Goal: Task Accomplishment & Management: Manage account settings

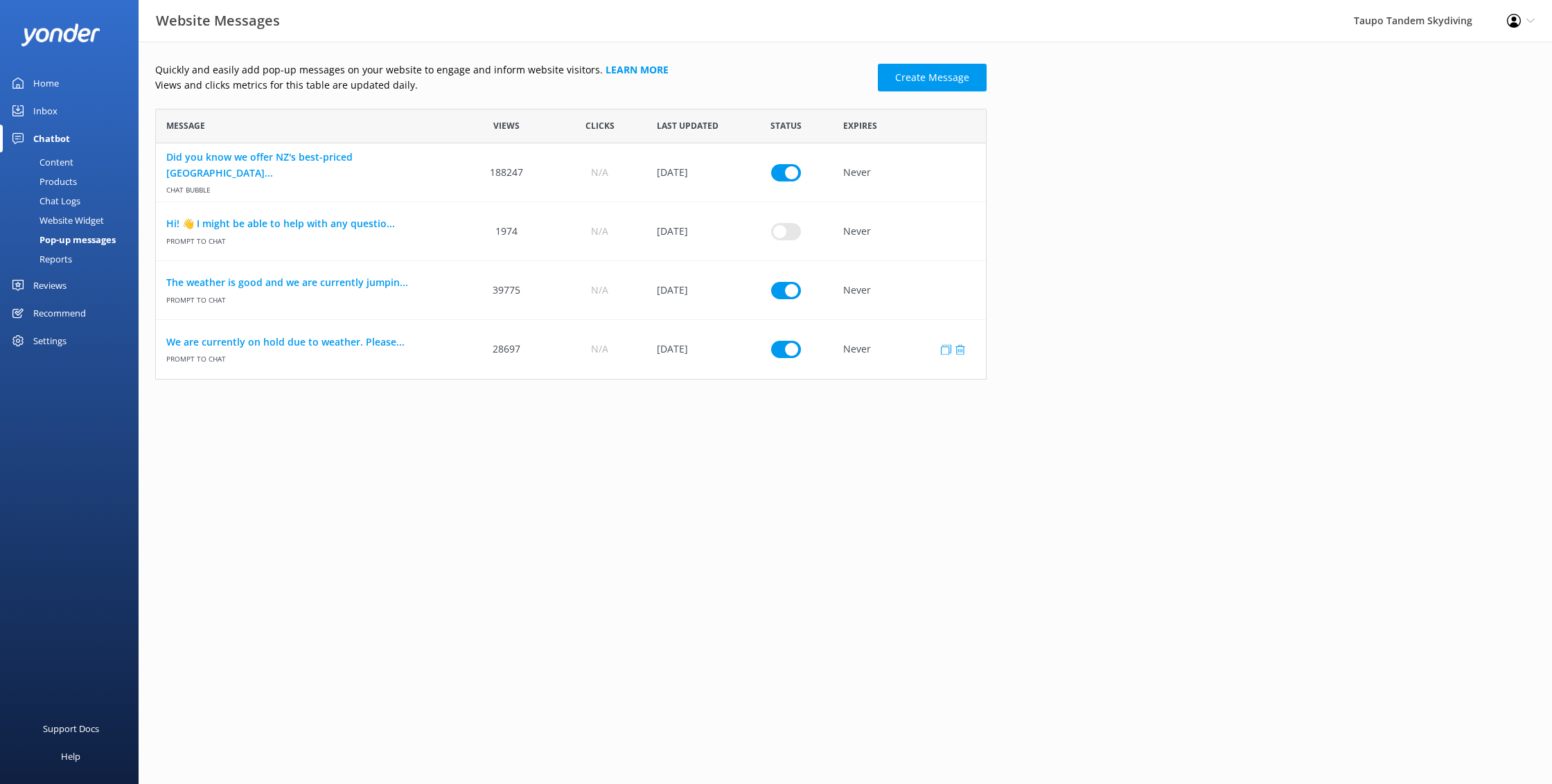
scroll to position [271, 831]
click at [785, 292] on input "row" at bounding box center [786, 289] width 30 height 17
checkbox input "false"
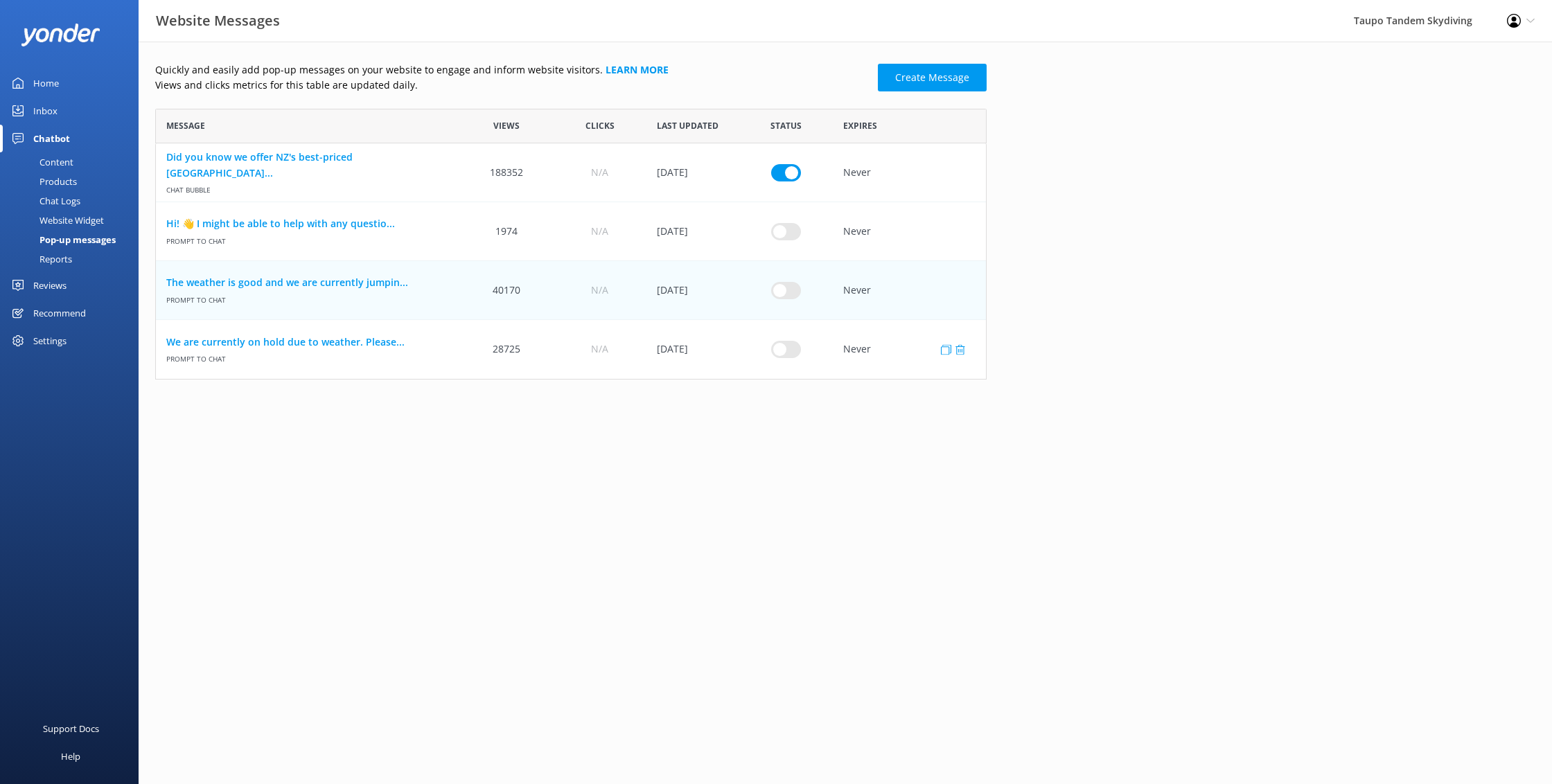
click at [785, 349] on input "row" at bounding box center [786, 349] width 30 height 17
checkbox input "true"
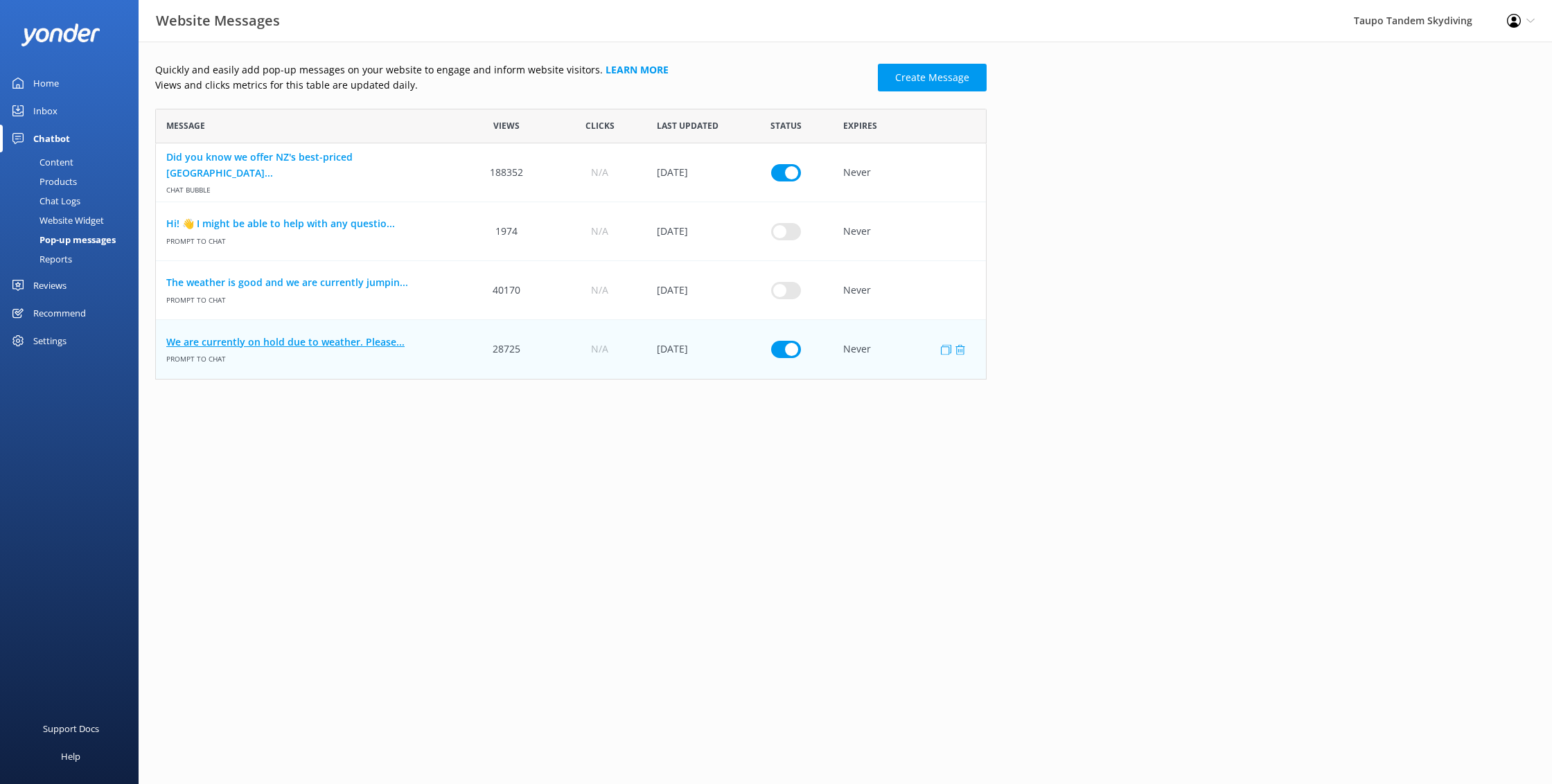
click at [378, 337] on link "We are currently on hold due to weather. Please..." at bounding box center [308, 342] width 284 height 15
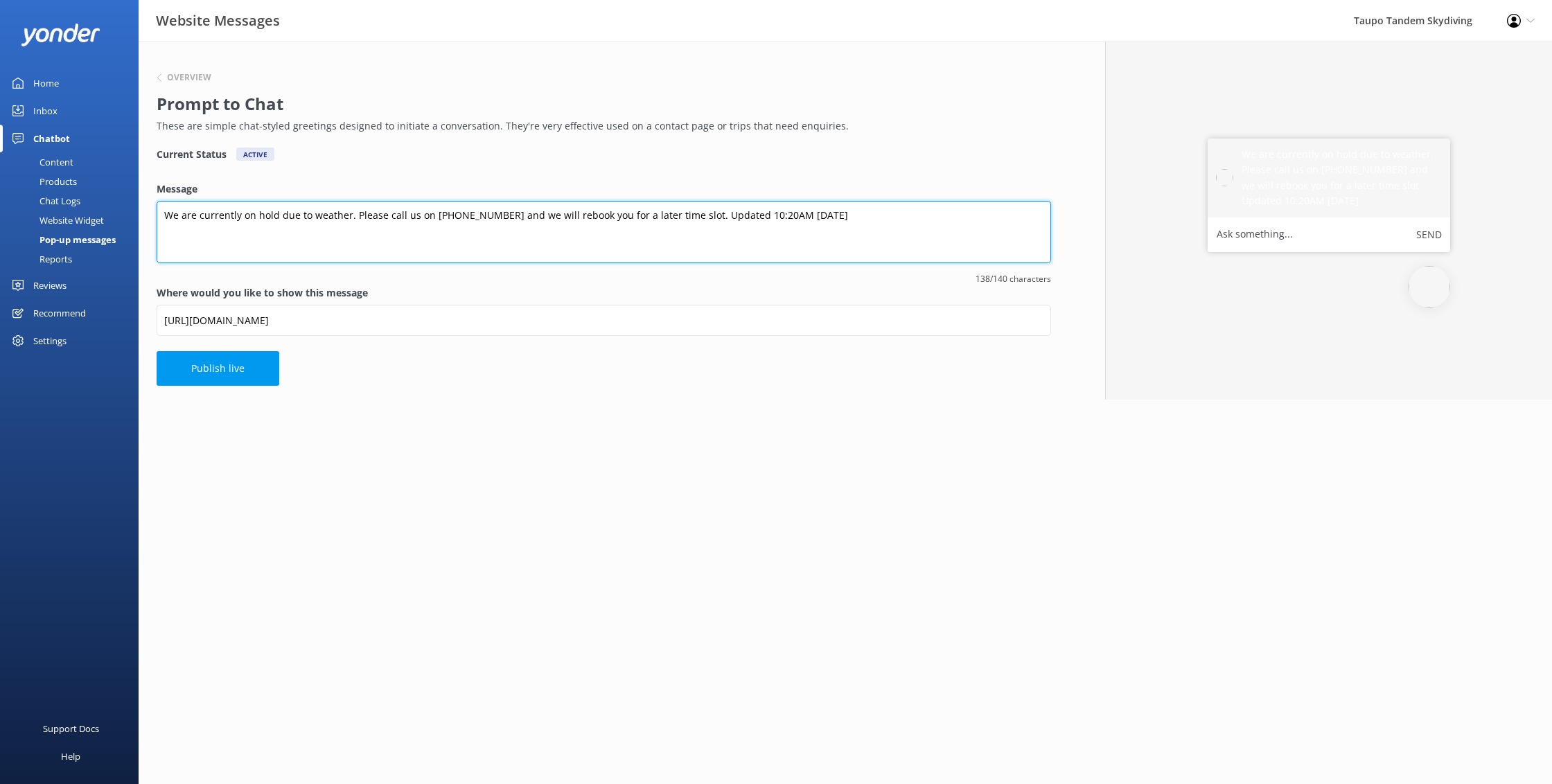
click at [749, 216] on textarea "We are currently on hold due to weather. Please call us on 0800 826 336 and we …" at bounding box center [604, 232] width 895 height 63
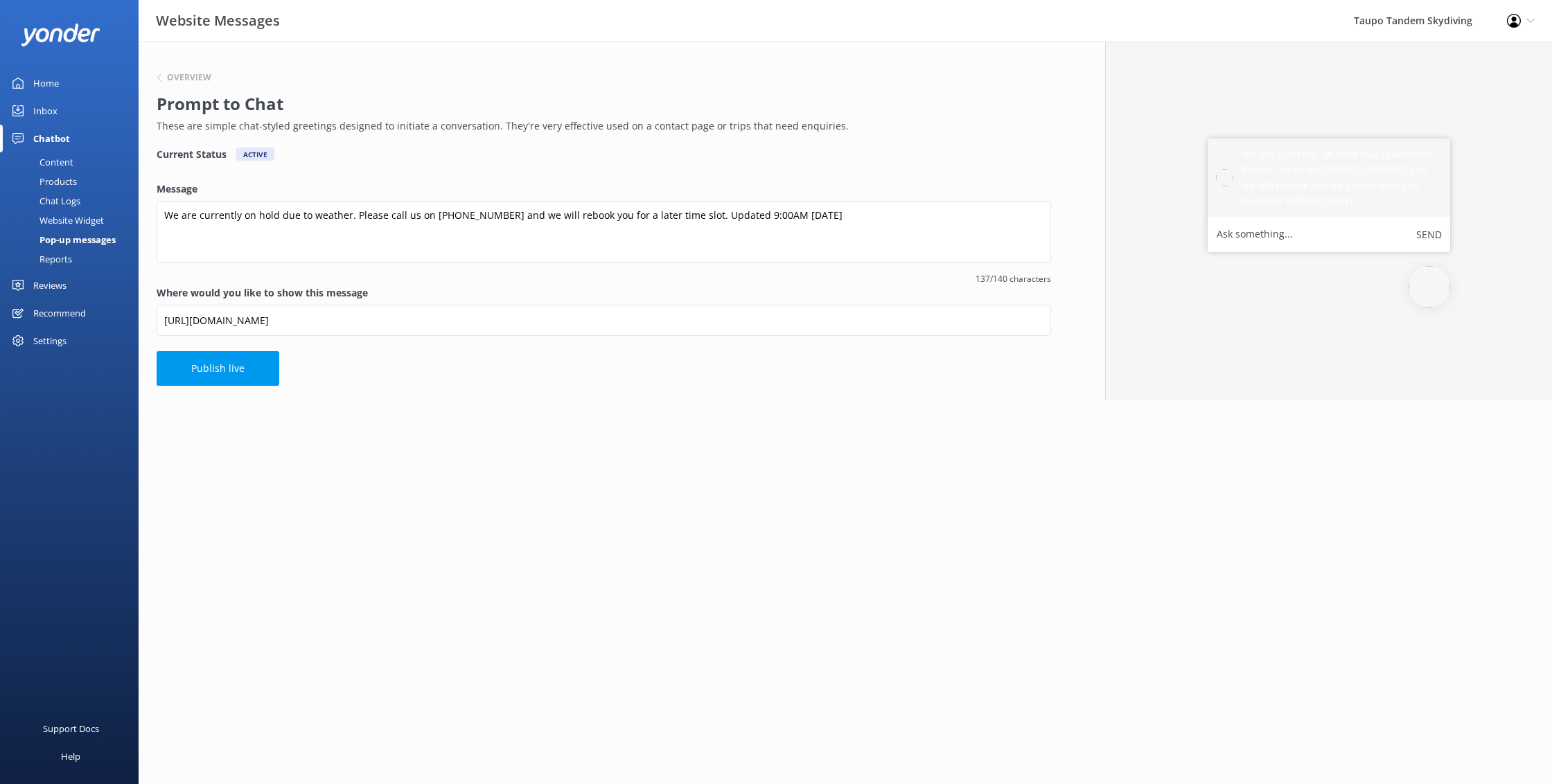
scroll to position [0, 1]
click at [682, 542] on html "Website Messages Taupo Tandem Skydiving Profile Settings Logout Home Inbox Chat…" at bounding box center [776, 392] width 1552 height 784
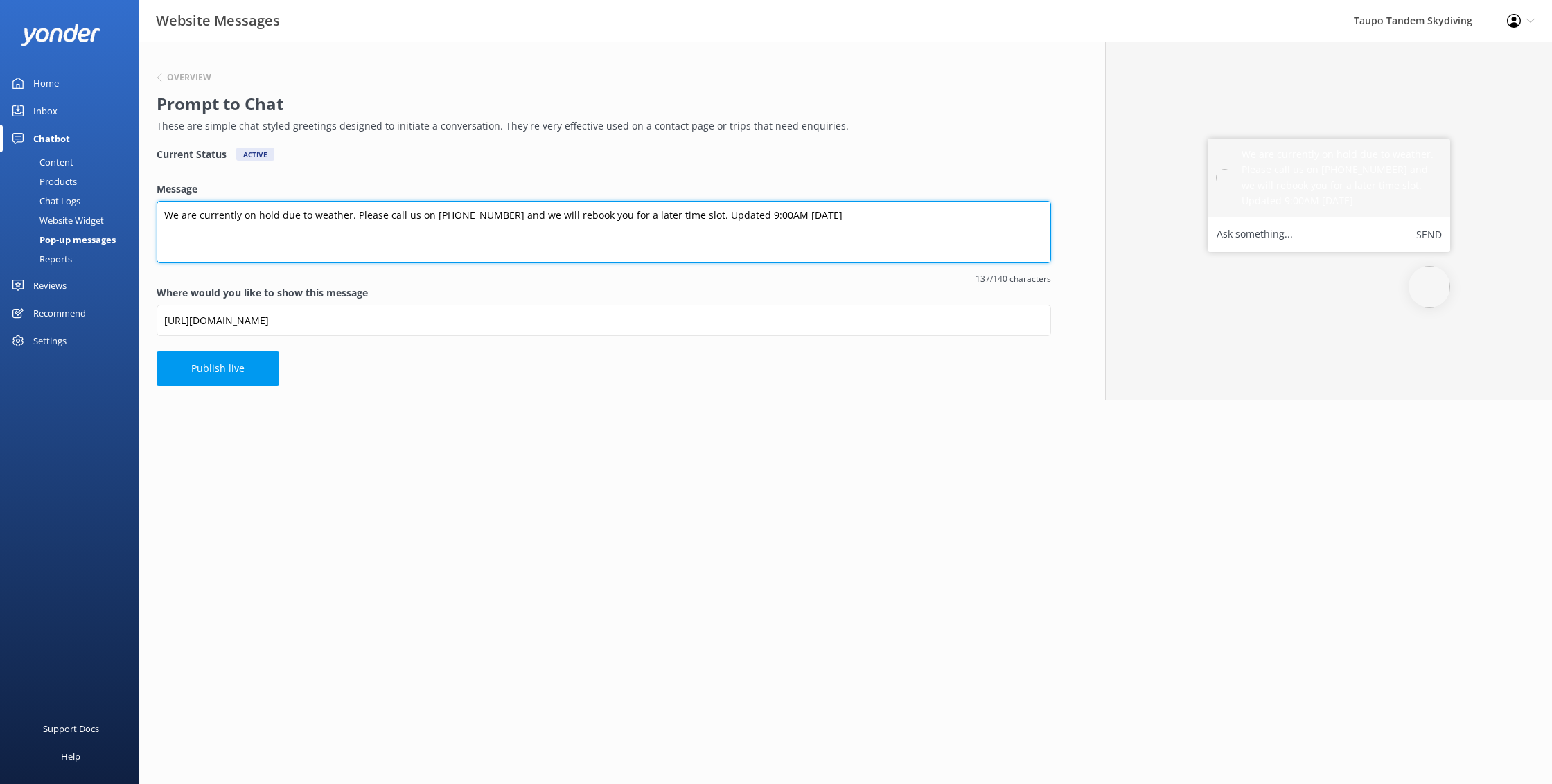
drag, startPoint x: 780, startPoint y: 214, endPoint x: 778, endPoint y: 241, distance: 27.1
click at [778, 217] on textarea "We are currently on hold due to weather. Please call us on 0800 826 336 and we …" at bounding box center [604, 232] width 895 height 63
type textarea "We are currently on hold due to weather. Please call us on 0800 826 336 and we …"
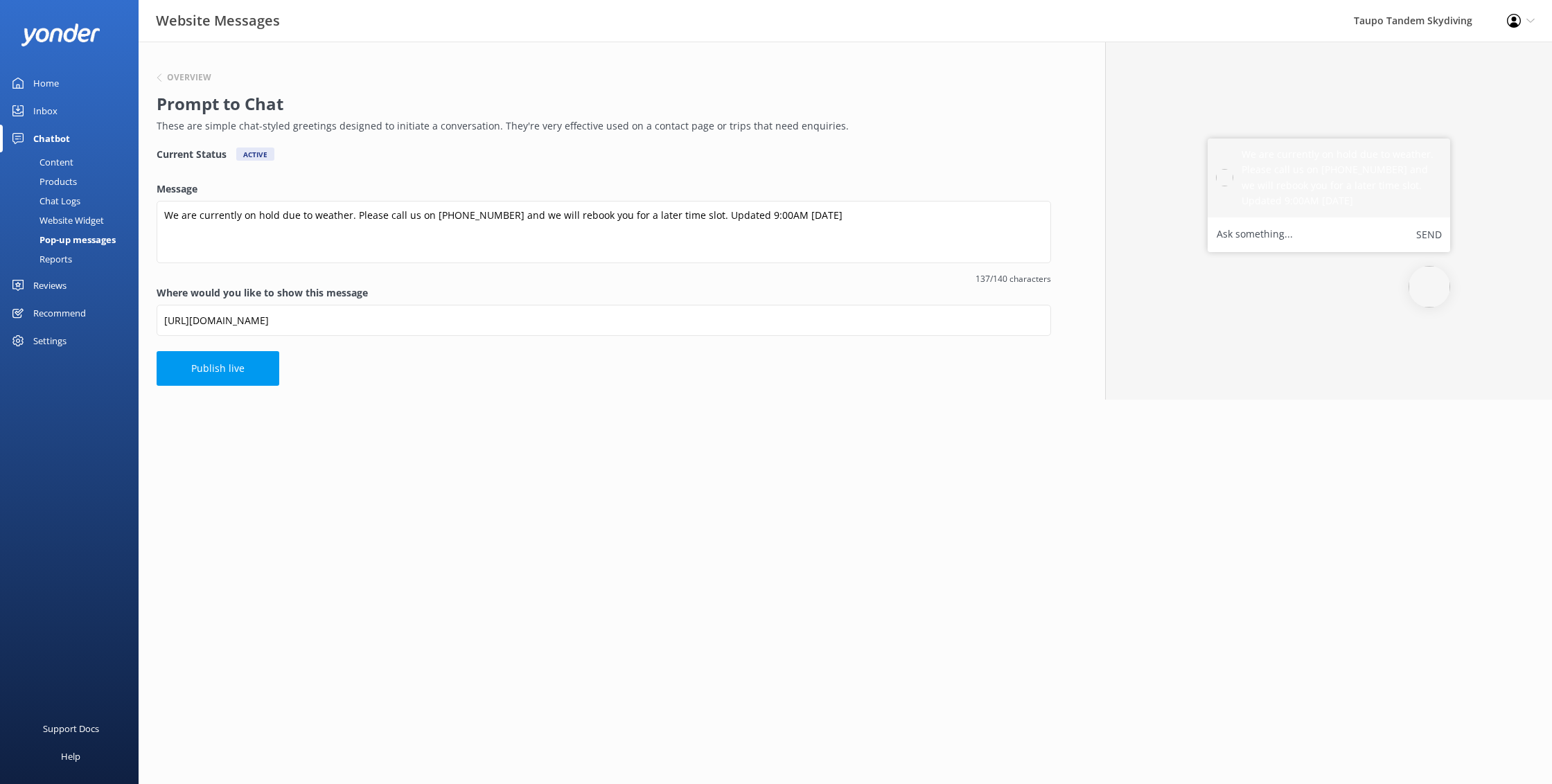
click at [693, 483] on html "Website Messages Taupo Tandem Skydiving Profile Settings Logout Home Inbox Chat…" at bounding box center [776, 392] width 1552 height 784
click at [228, 373] on button "Publish live" at bounding box center [218, 368] width 123 height 35
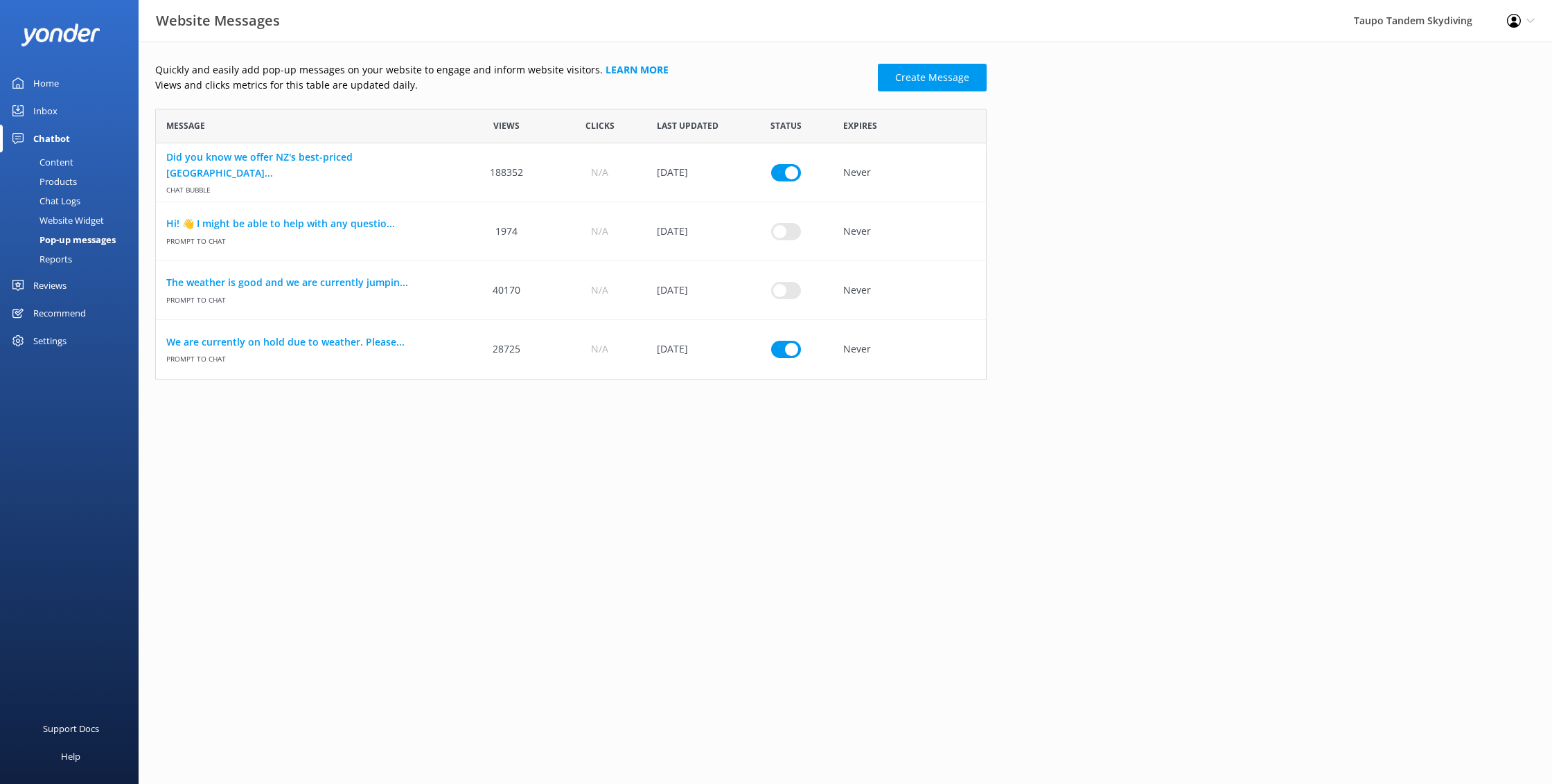
scroll to position [271, 831]
